Goal: Book appointment/travel/reservation

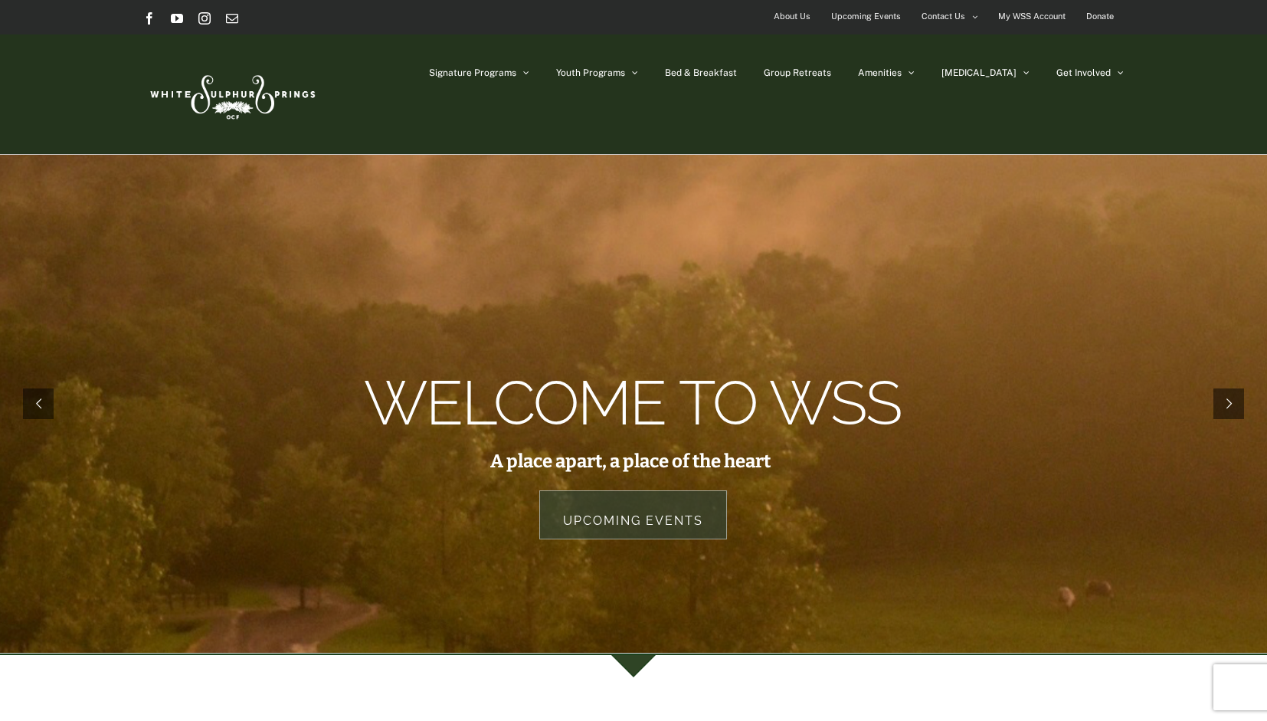
click at [996, 194] on rs-layer at bounding box center [633, 404] width 1267 height 498
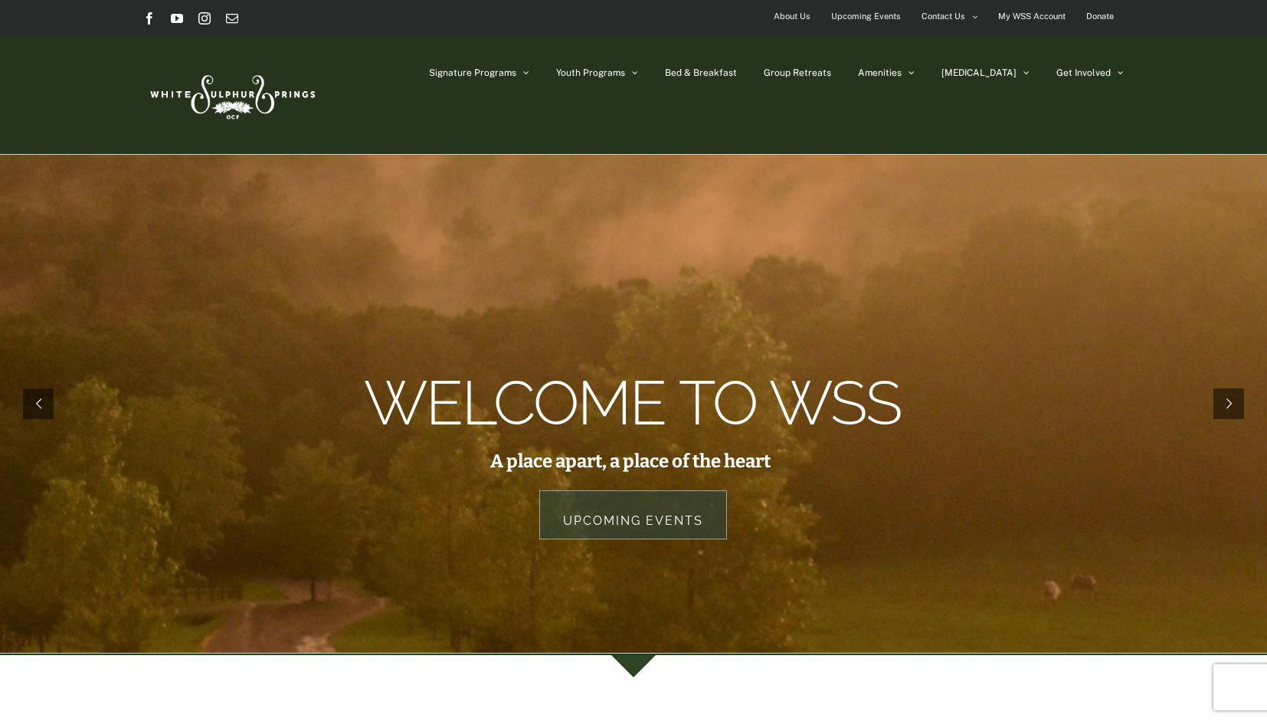
click at [989, 220] on rs-layer at bounding box center [633, 404] width 1267 height 498
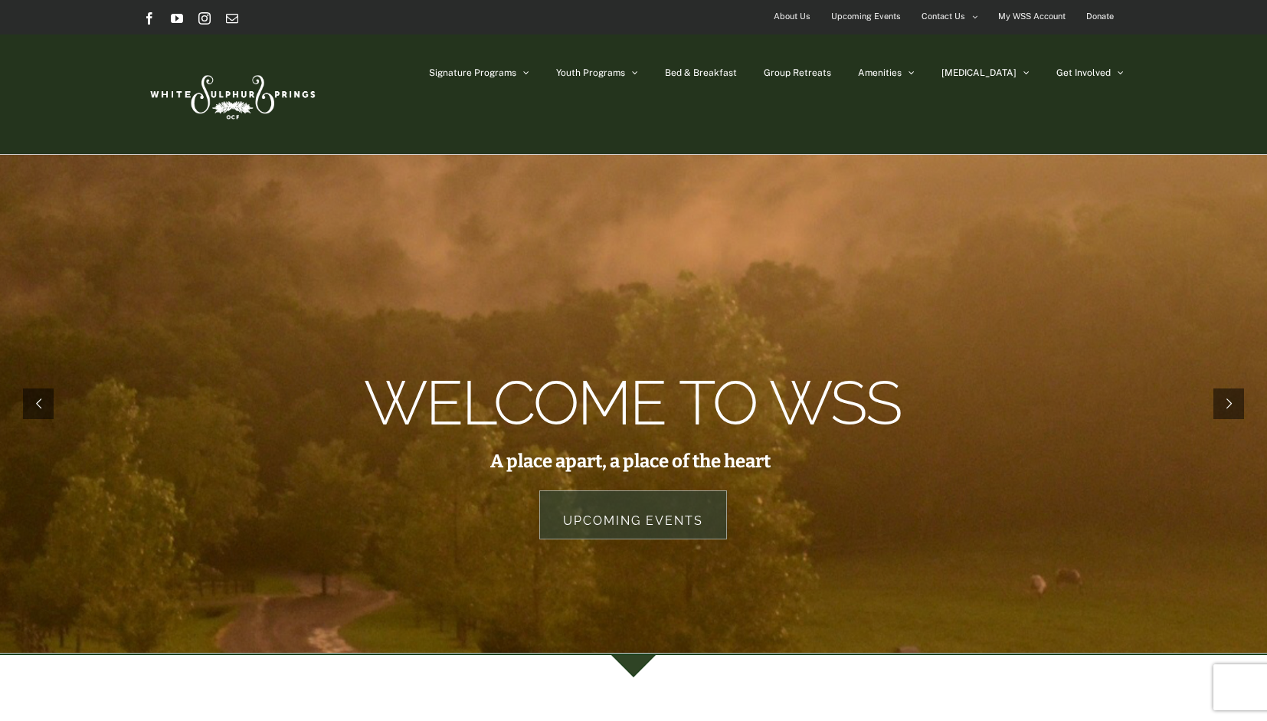
click at [989, 220] on rs-layer at bounding box center [633, 404] width 1267 height 498
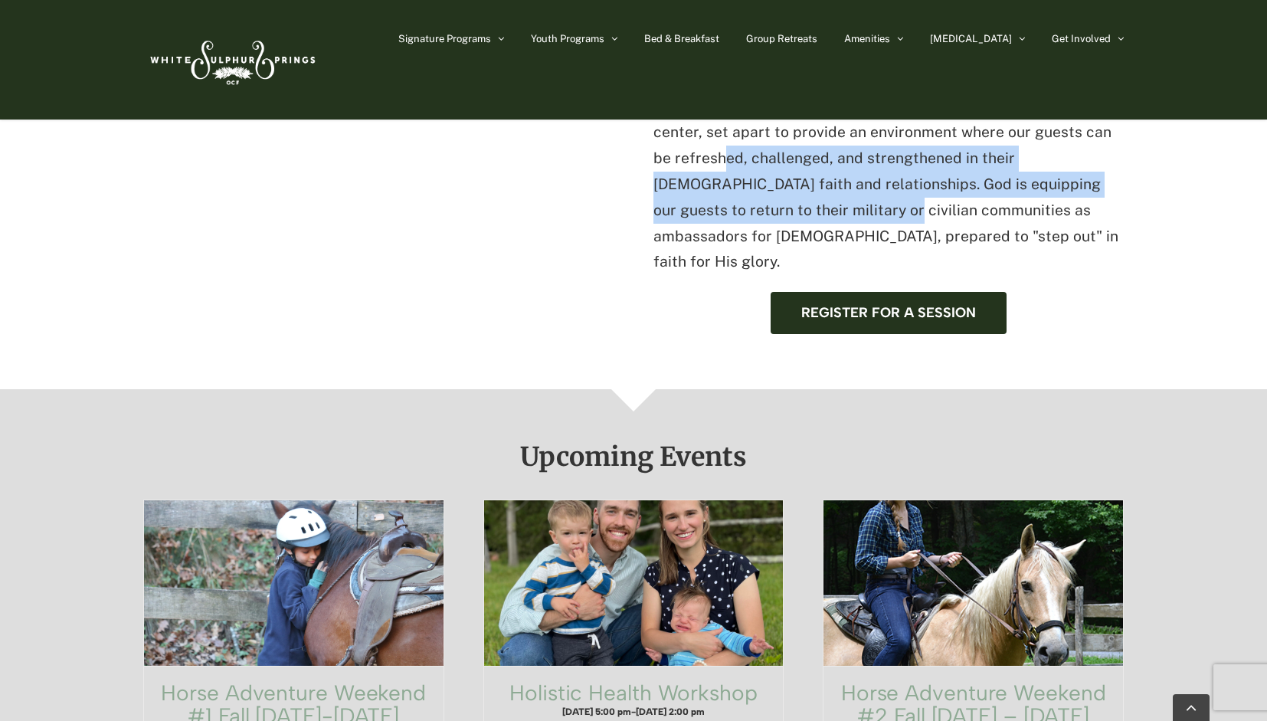
click at [993, 221] on p "[GEOGRAPHIC_DATA] is the eastern conference center of Officers' [DEMOGRAPHIC_DA…" at bounding box center [888, 145] width 470 height 259
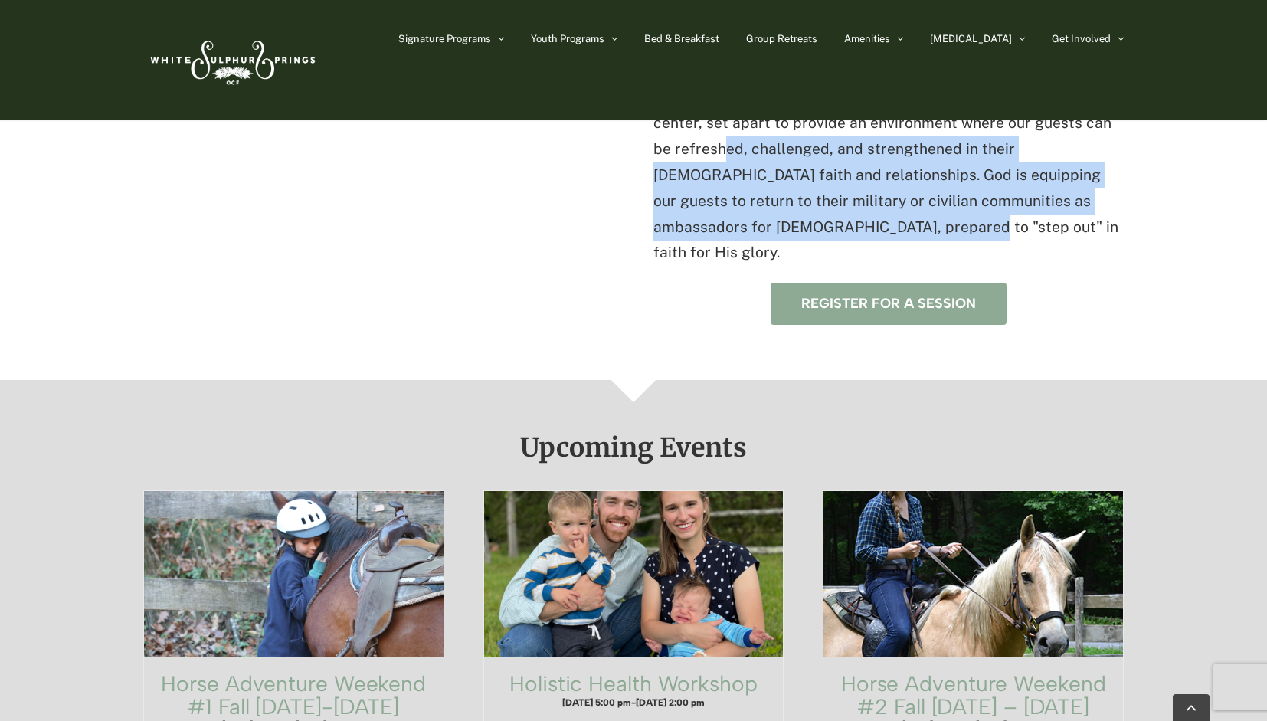
scroll to position [705, 0]
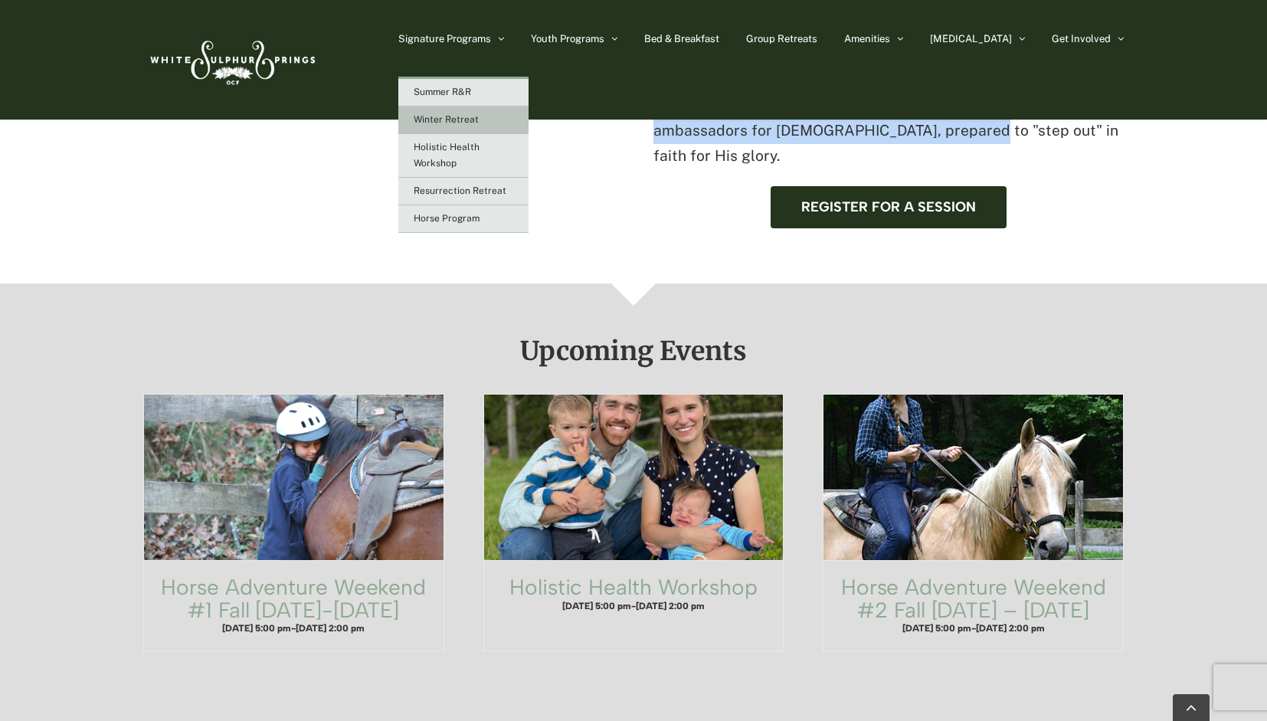
click at [479, 117] on span "Winter Retreat" at bounding box center [446, 119] width 65 height 11
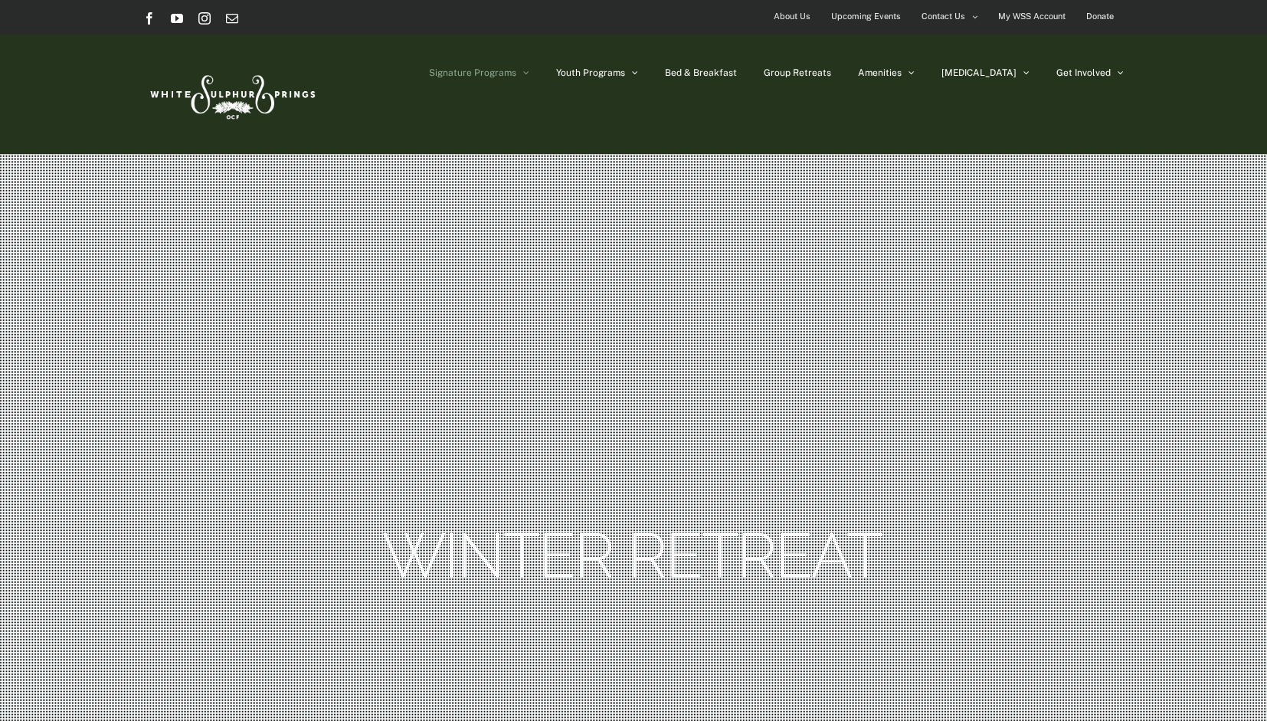
click at [1147, 221] on rs-slide "Winter Retreat" at bounding box center [633, 461] width 1267 height 613
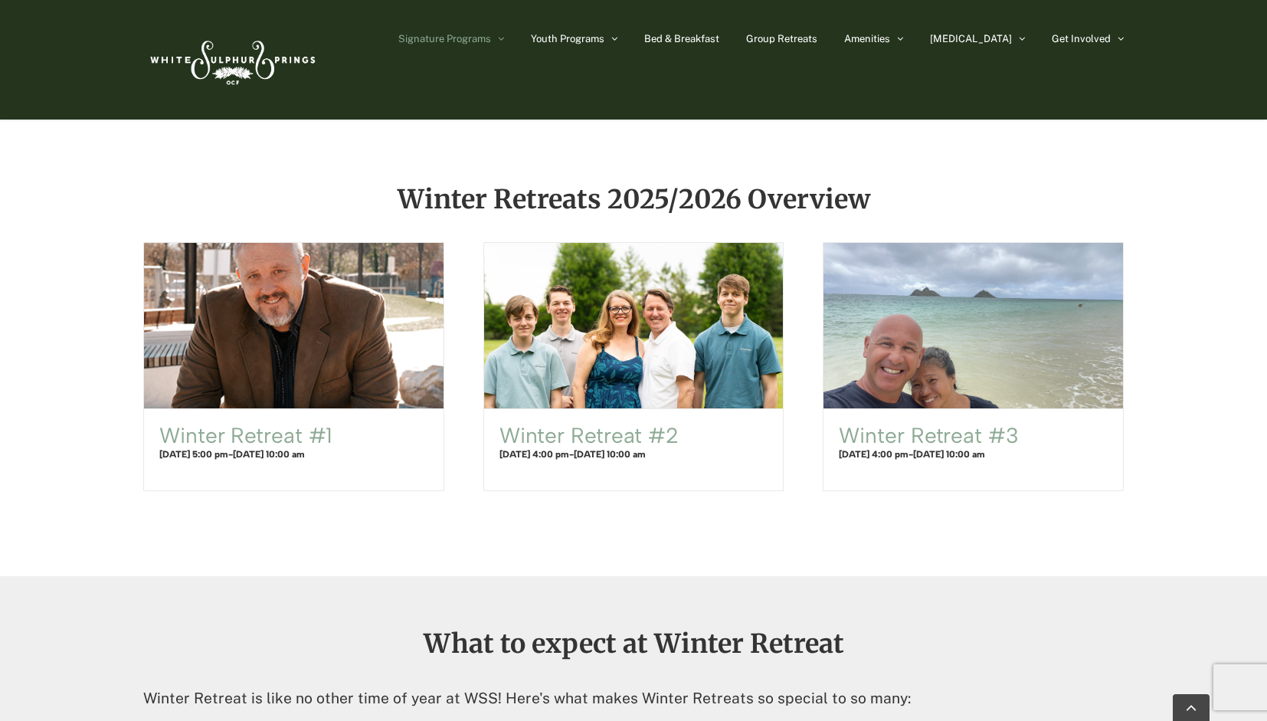
scroll to position [919, 0]
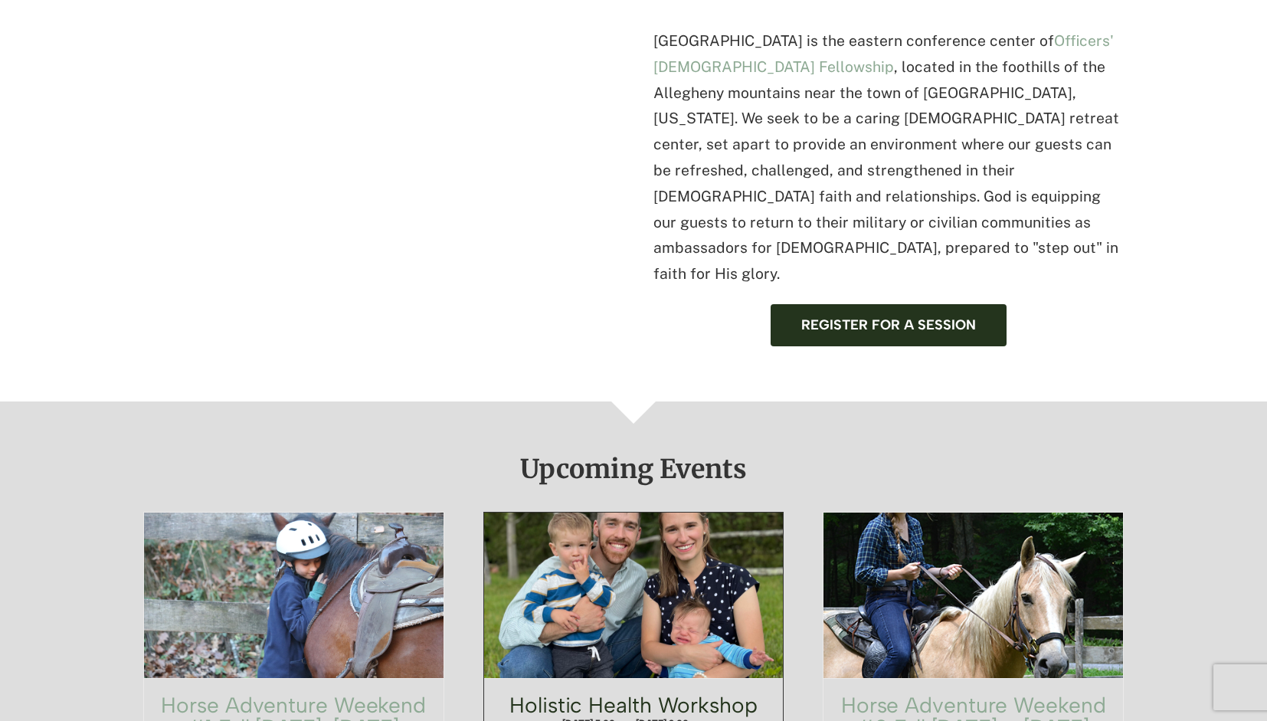
scroll to position [705, 0]
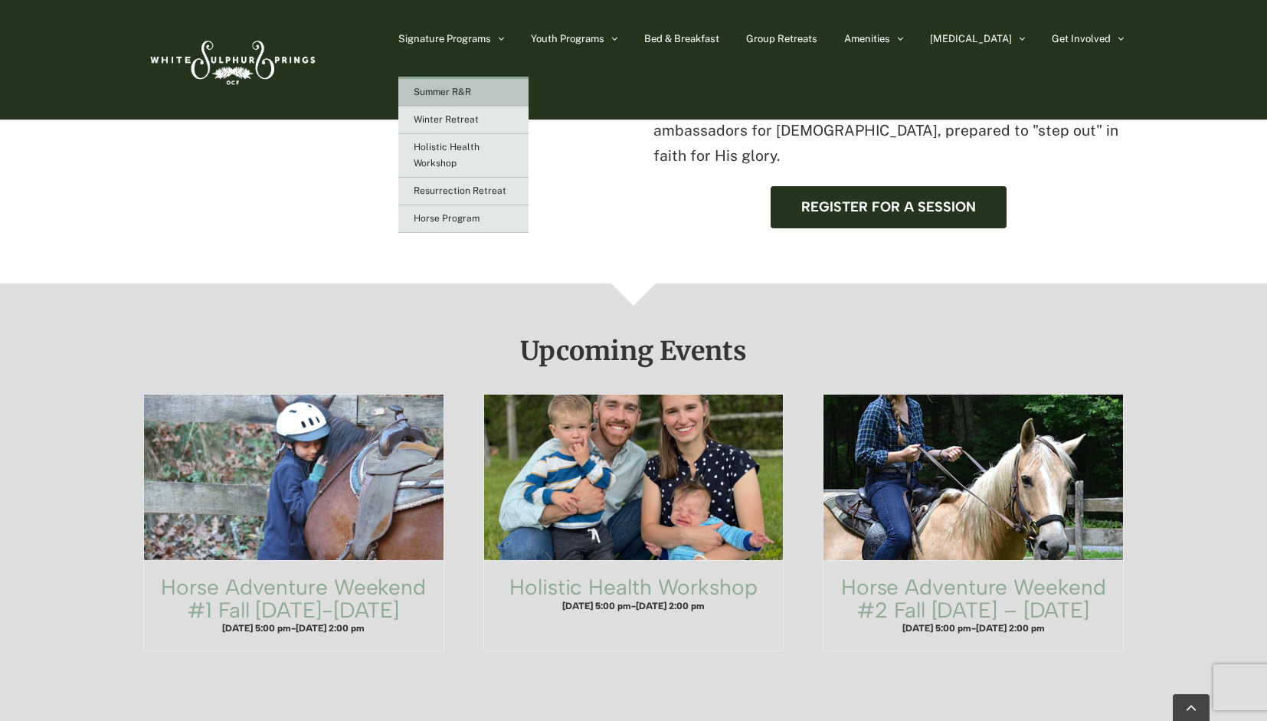
click at [471, 90] on span "Summer R&R" at bounding box center [442, 92] width 57 height 11
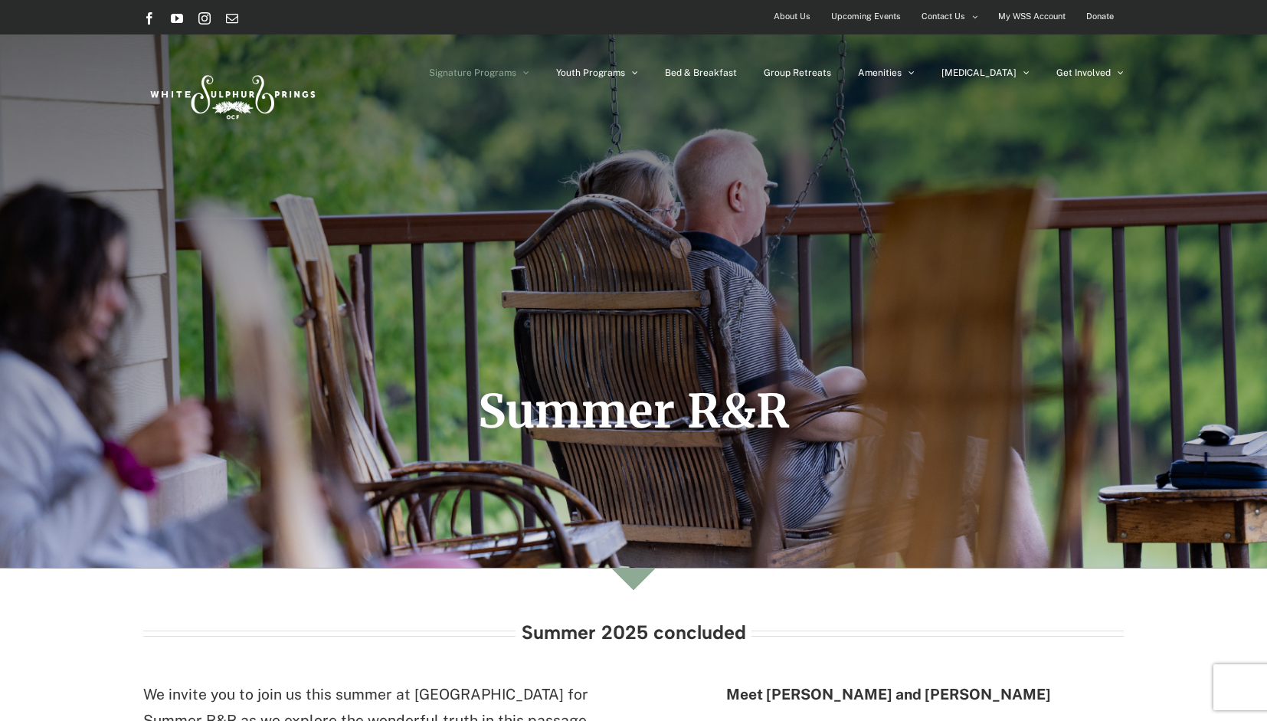
click at [1136, 633] on div "Summer 2025 concluded" at bounding box center [632, 652] width 1019 height 60
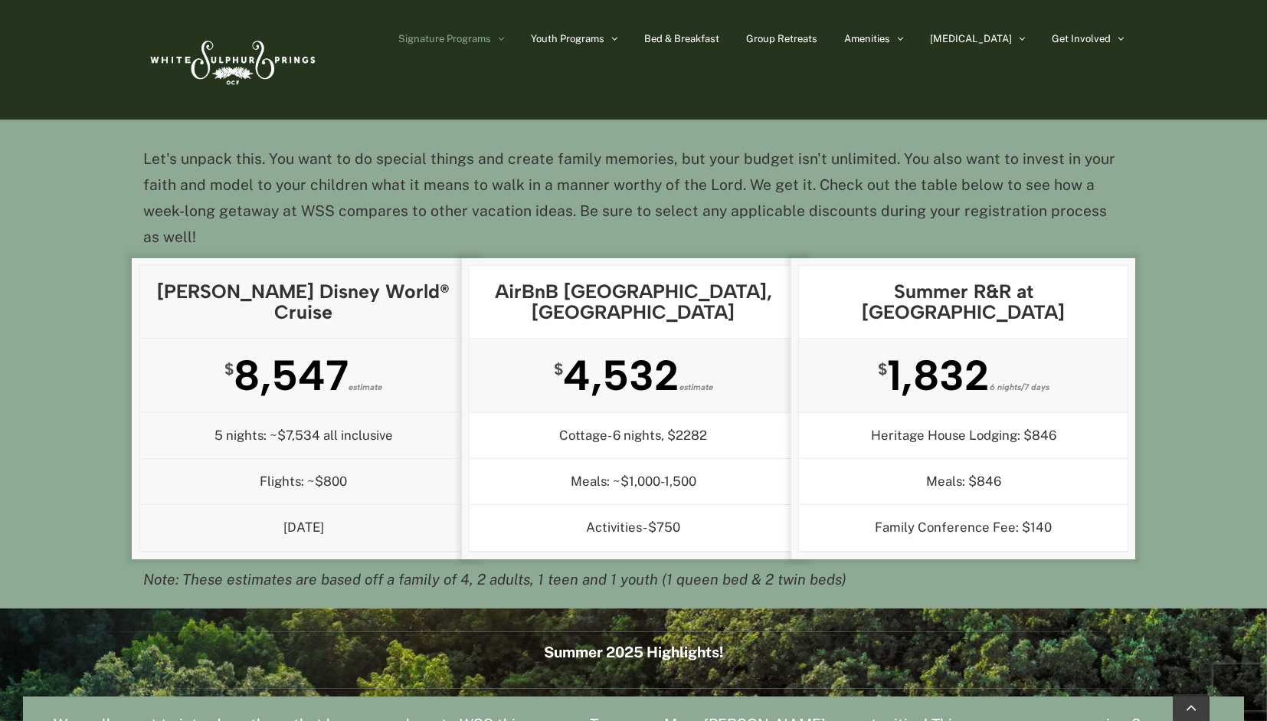
scroll to position [1721, 0]
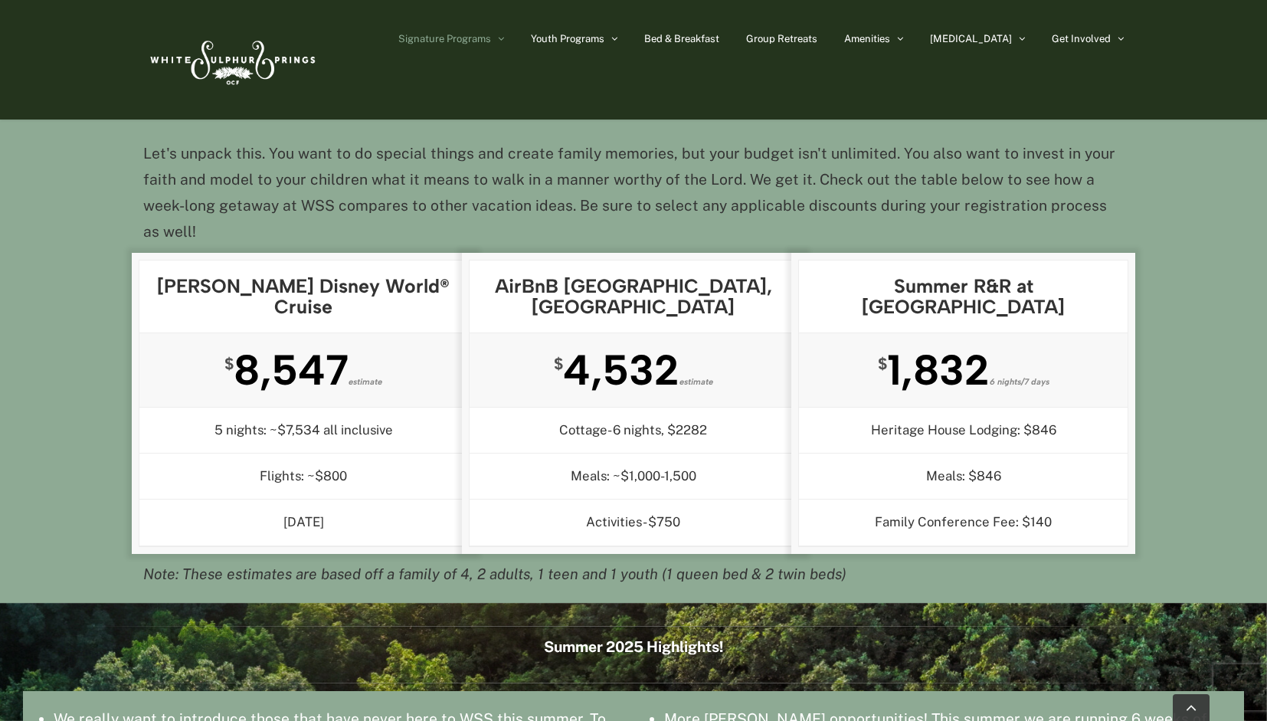
click at [1204, 211] on div "Summer R&R Pricing Nightly meals & lodging rates vary depending on the duration…" at bounding box center [633, 161] width 1267 height 882
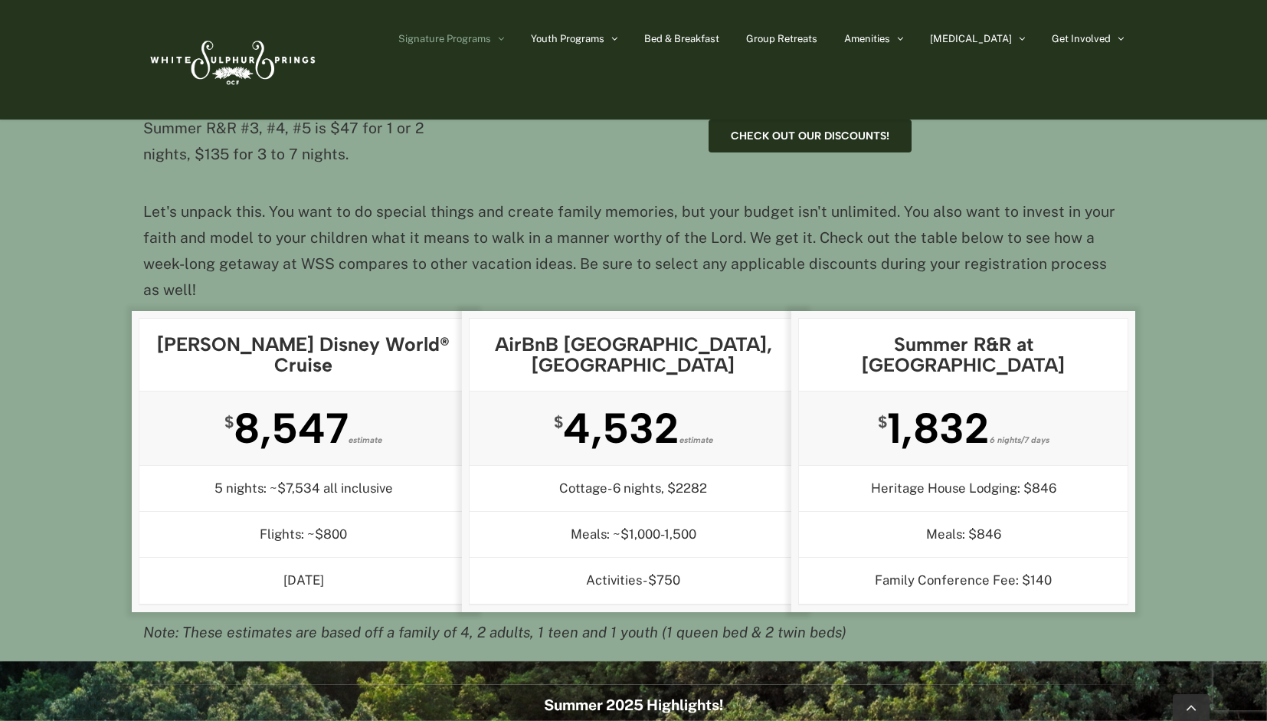
scroll to position [1662, 0]
click at [1215, 329] on div "Summer R&R Pricing Nightly meals & lodging rates vary depending on the duration…" at bounding box center [633, 220] width 1267 height 882
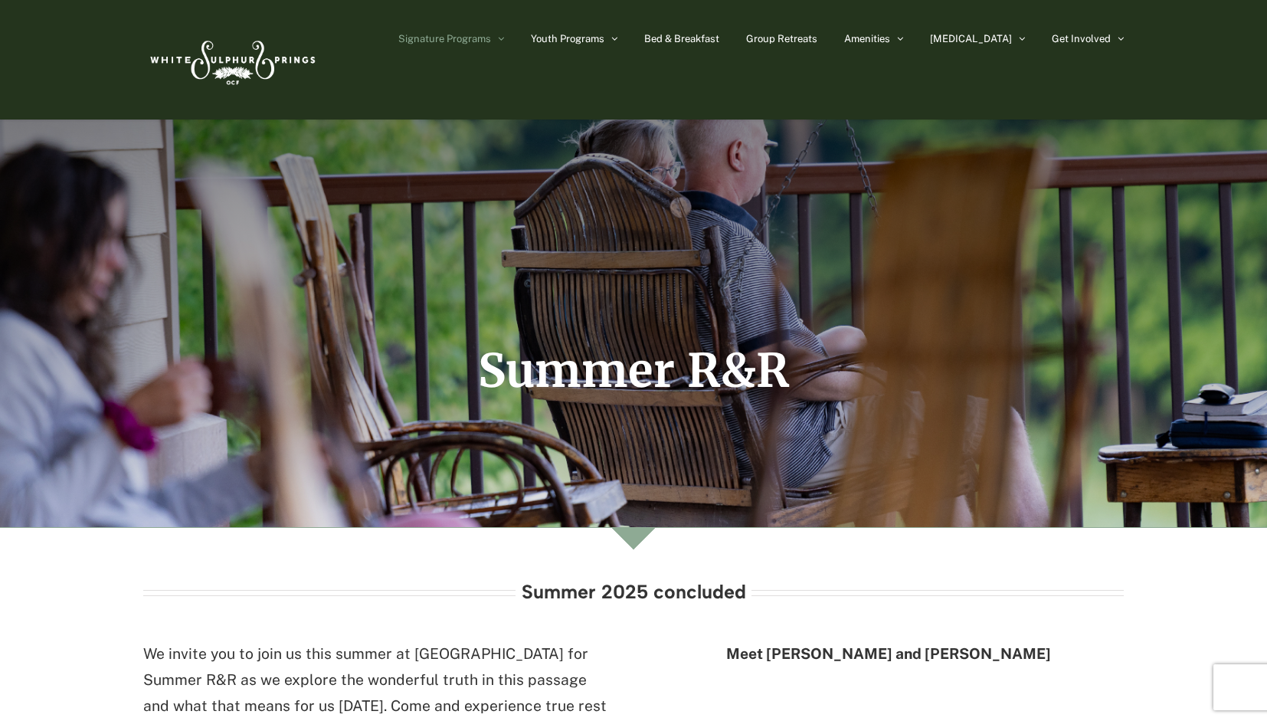
scroll to position [0, 0]
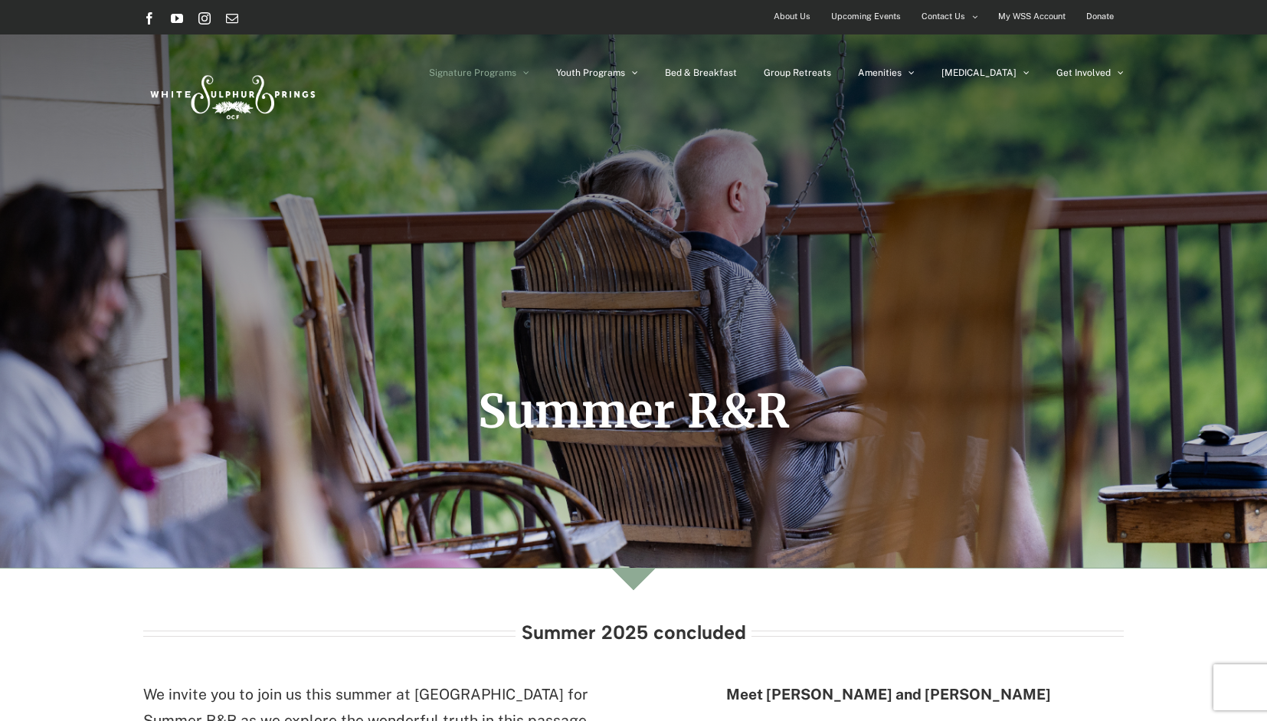
drag, startPoint x: 1215, startPoint y: 329, endPoint x: 1216, endPoint y: -93, distance: 422.0
click at [737, 70] on span "Bed & Breakfast" at bounding box center [701, 72] width 72 height 9
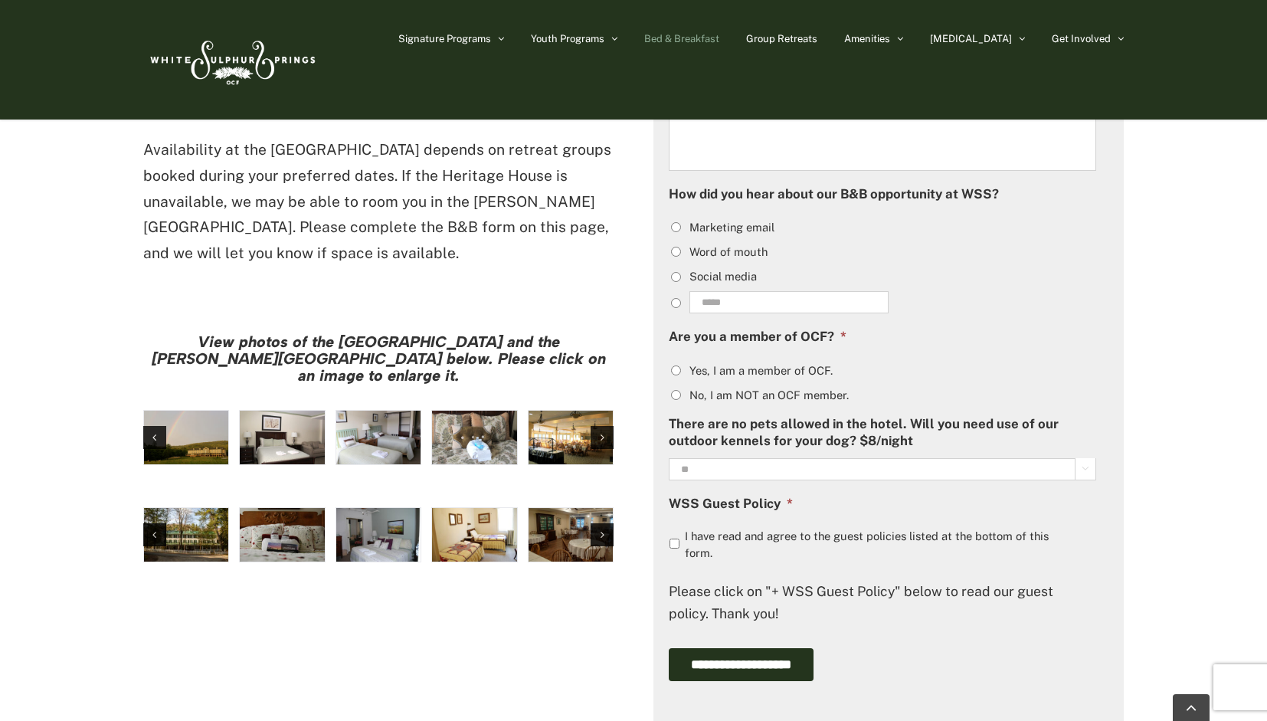
scroll to position [1091, 0]
click at [164, 425] on div "Previous slide" at bounding box center [154, 436] width 23 height 23
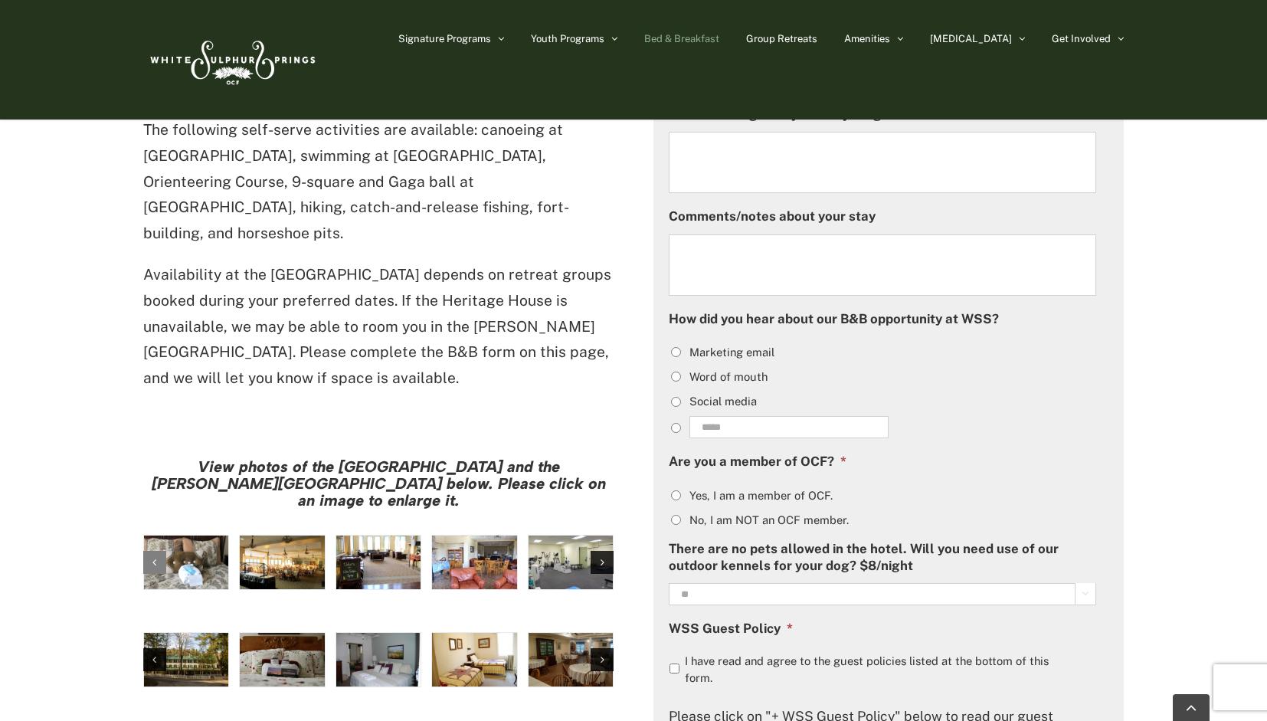
scroll to position [964, 0]
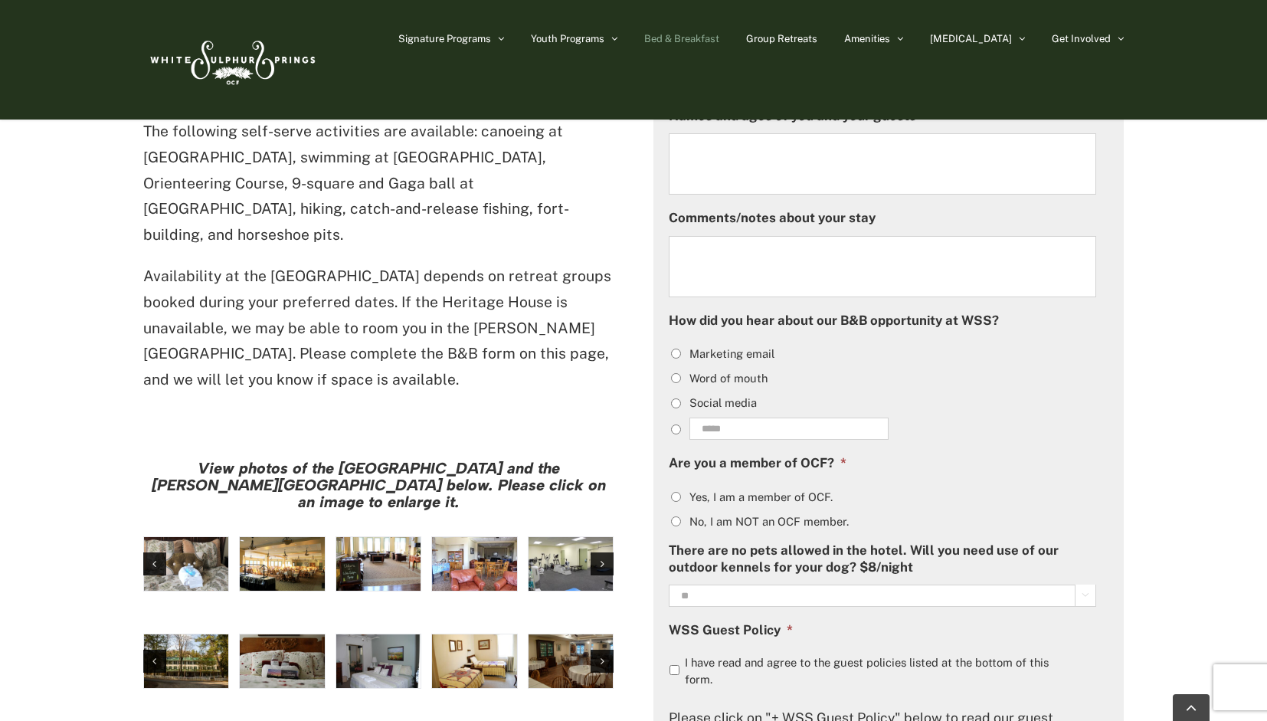
click at [476, 537] on img "IMG_4579" at bounding box center [474, 564] width 84 height 54
